Goal: Task Accomplishment & Management: Use online tool/utility

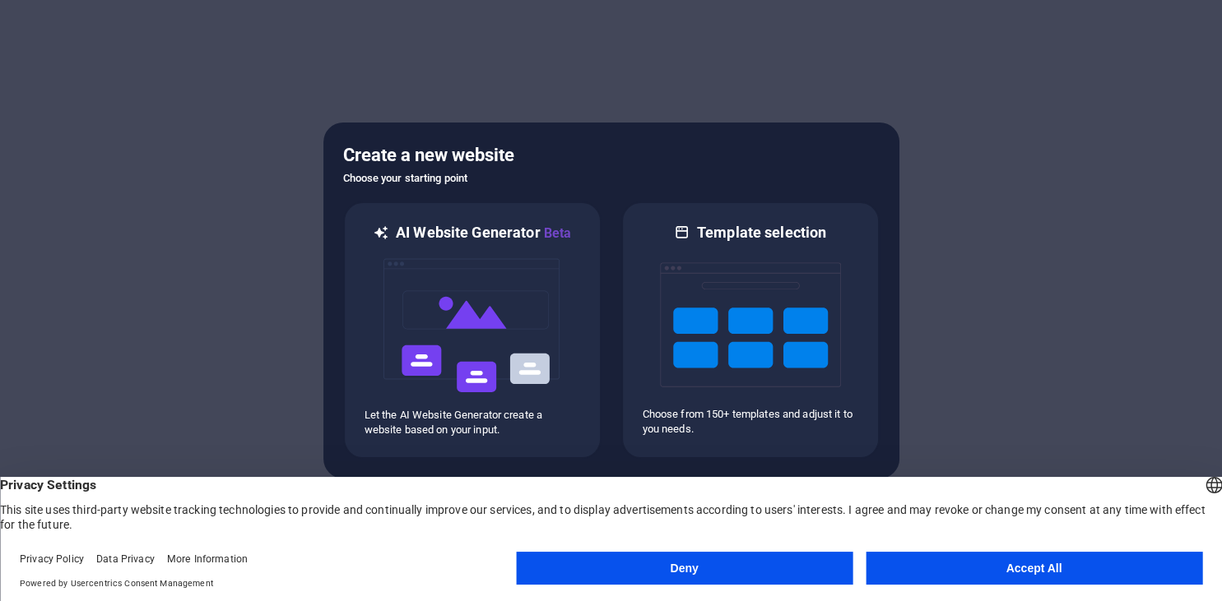
click at [1061, 571] on button "Accept All" at bounding box center [1033, 568] width 336 height 33
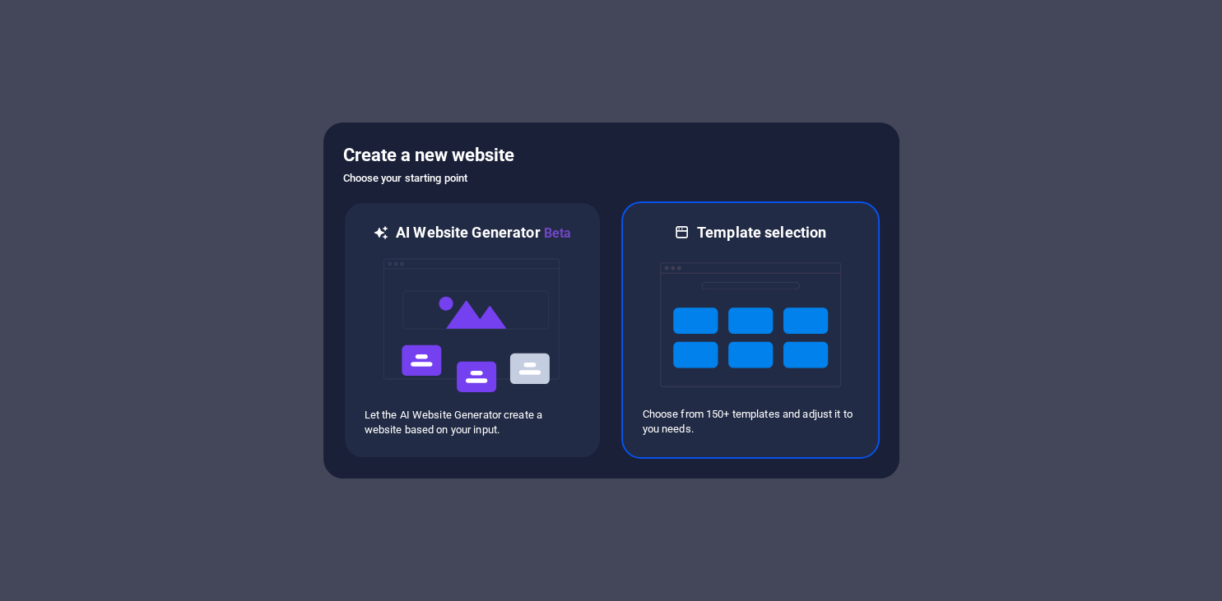
click at [794, 331] on img at bounding box center [750, 325] width 181 height 165
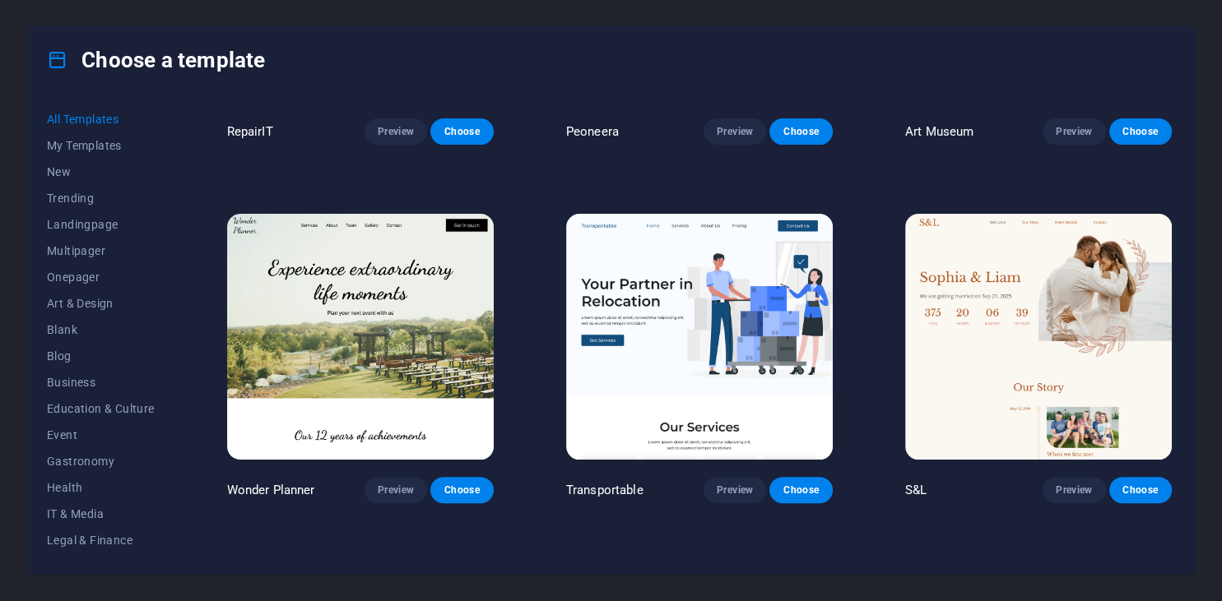
scroll to position [750, 0]
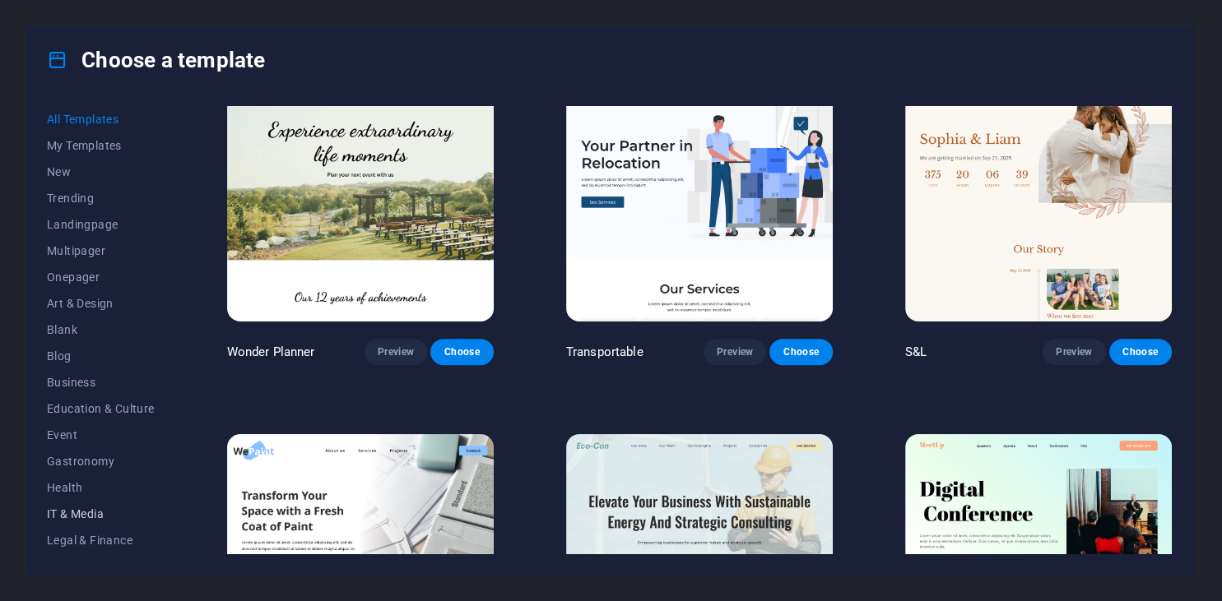
click at [83, 510] on span "IT & Media" at bounding box center [101, 514] width 108 height 13
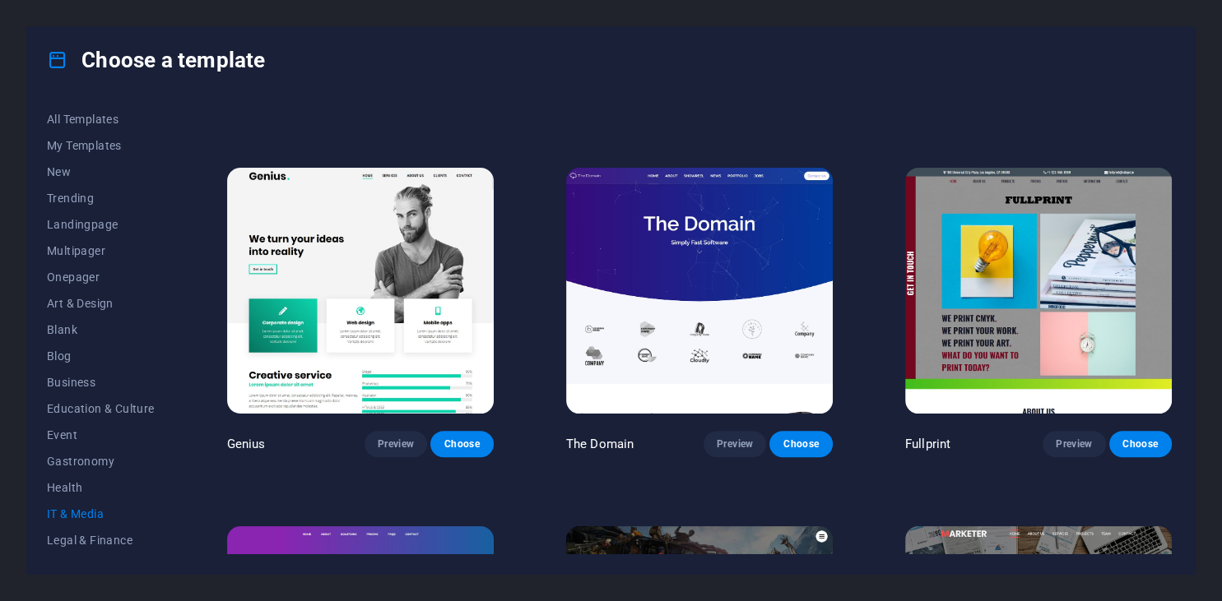
scroll to position [675, 0]
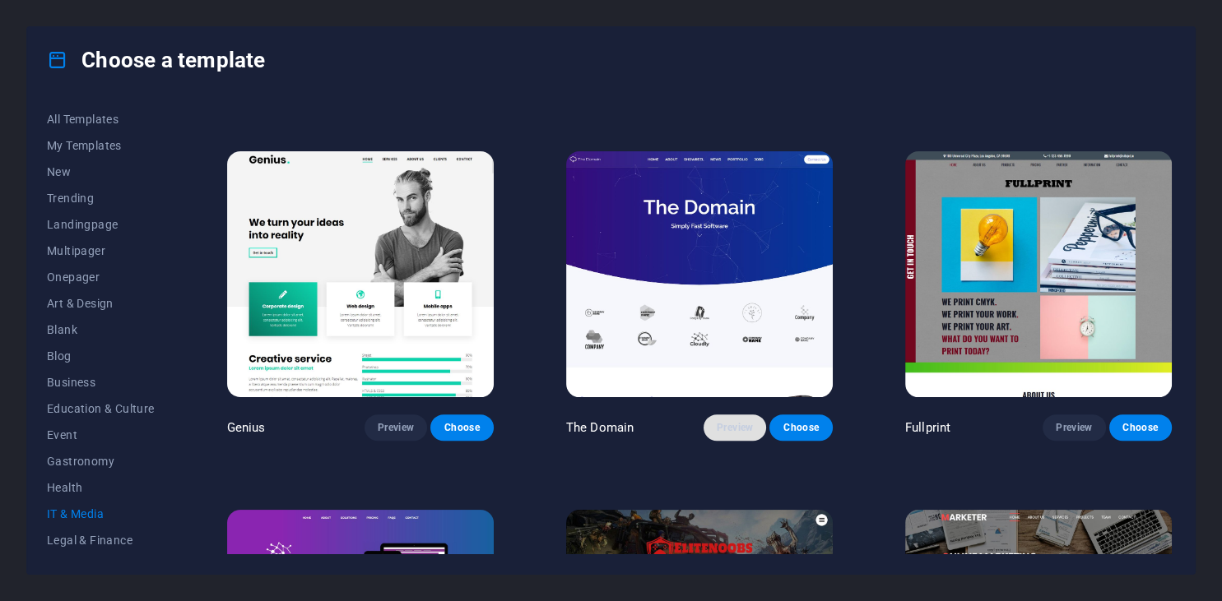
click at [751, 429] on span "Preview" at bounding box center [735, 427] width 36 height 13
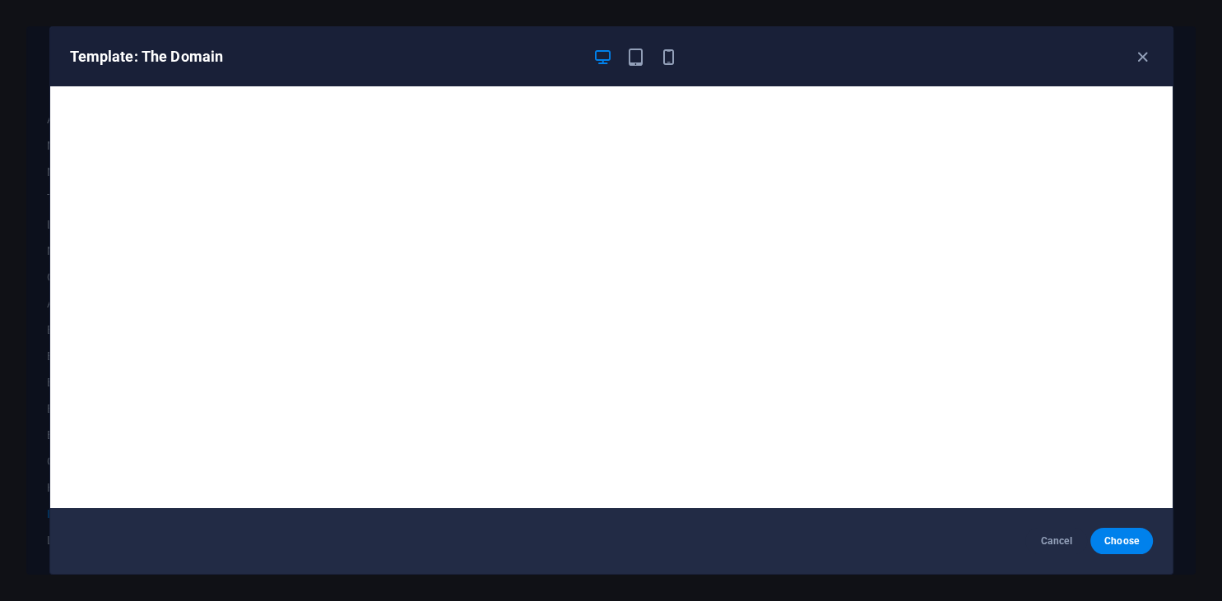
drag, startPoint x: 1056, startPoint y: 548, endPoint x: 1018, endPoint y: 555, distance: 39.4
click at [1057, 548] on span "Cancel" at bounding box center [1055, 541] width 35 height 13
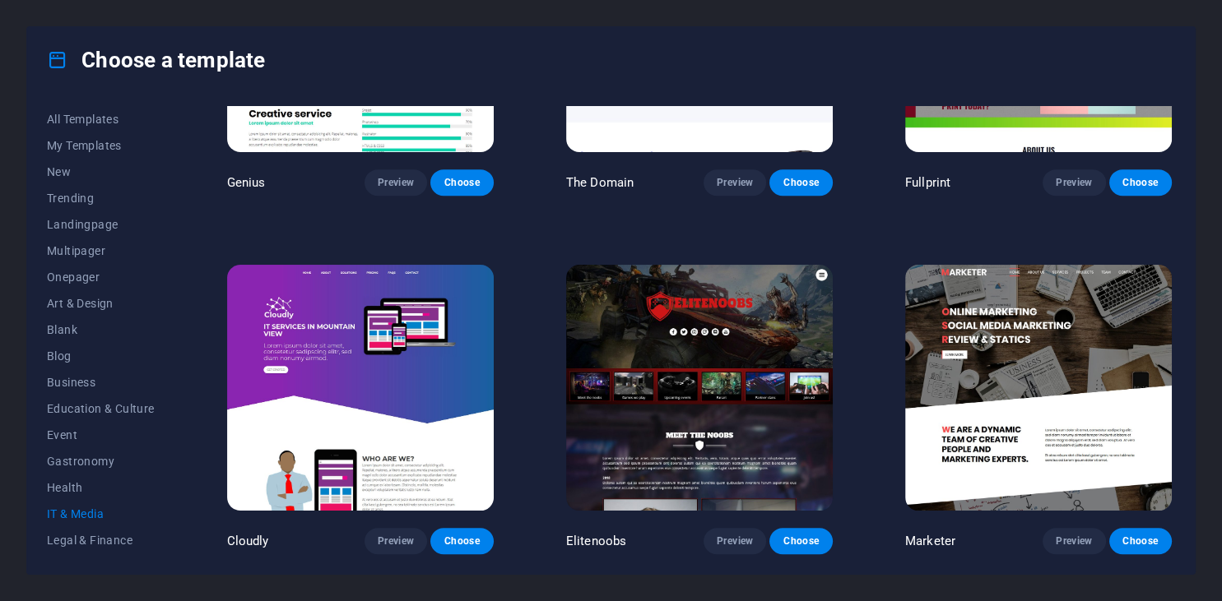
scroll to position [846, 0]
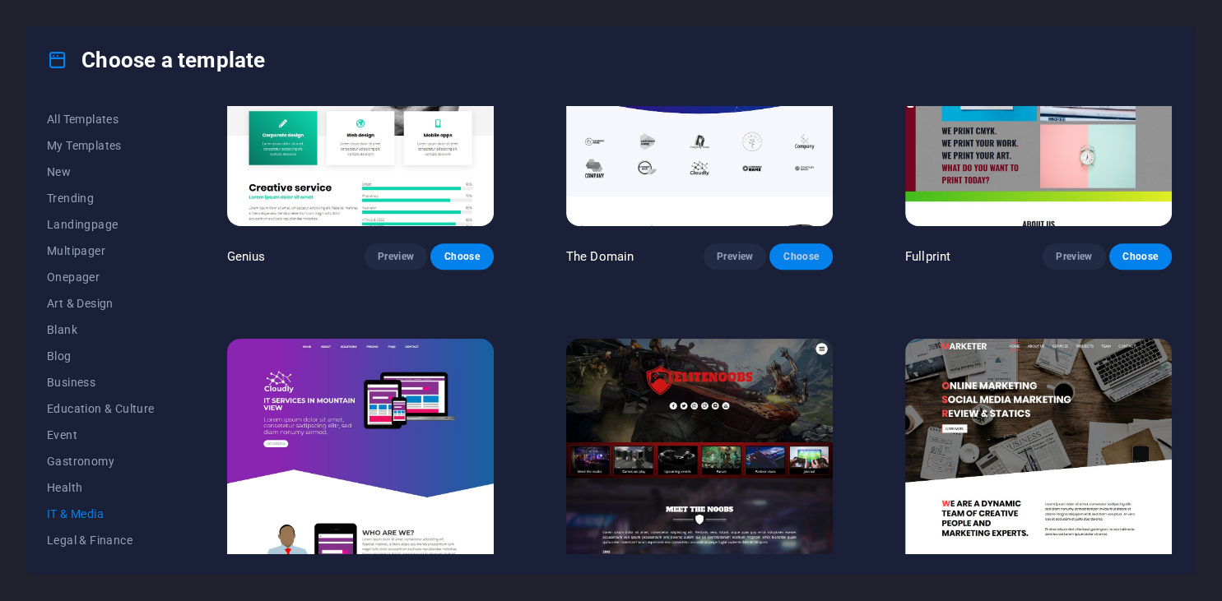
click at [829, 261] on button "Choose" at bounding box center [800, 256] width 63 height 26
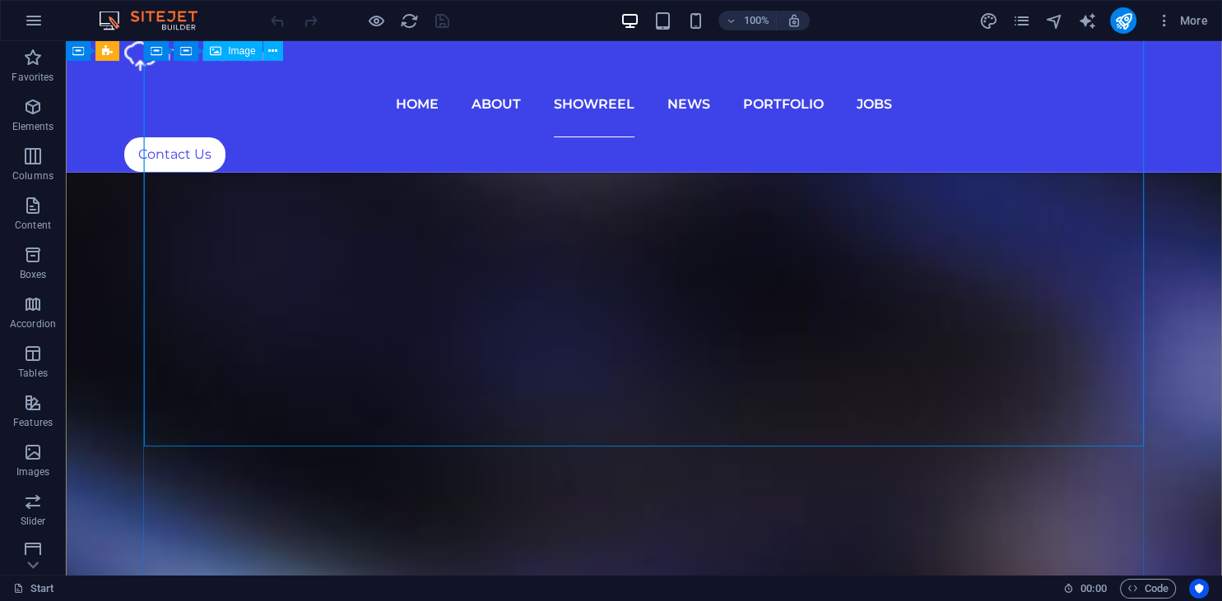
scroll to position [6254, 0]
